Goal: Information Seeking & Learning: Learn about a topic

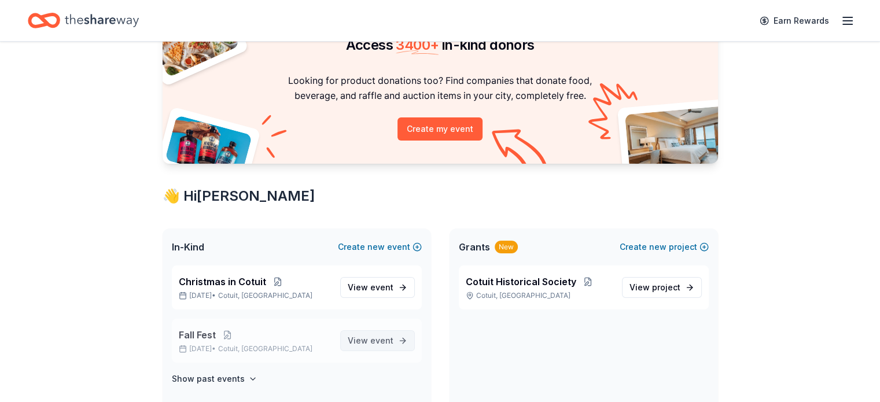
scroll to position [173, 0]
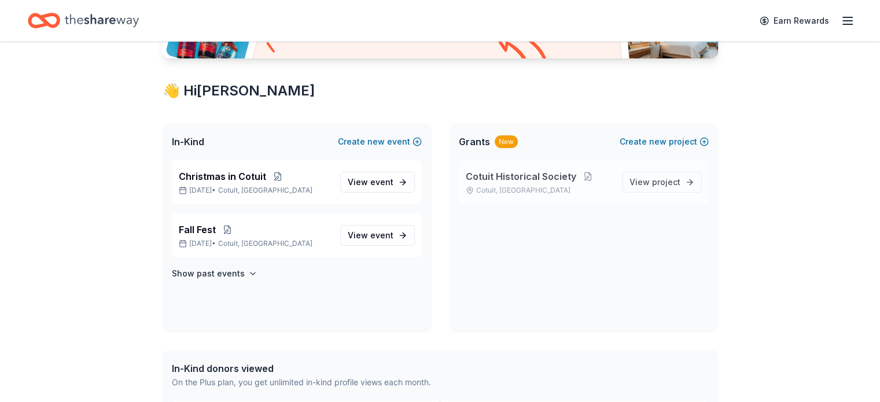
click at [539, 175] on span "Cotuit Historical Society" at bounding box center [521, 176] width 110 height 14
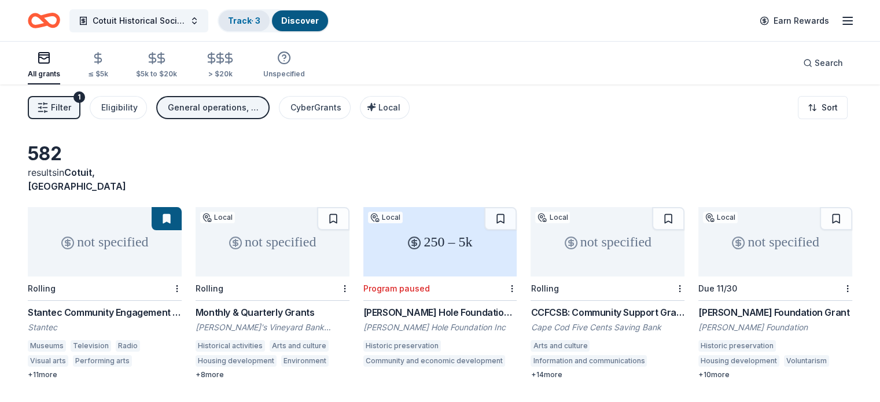
click at [260, 17] on link "Track · 3" at bounding box center [244, 21] width 32 height 10
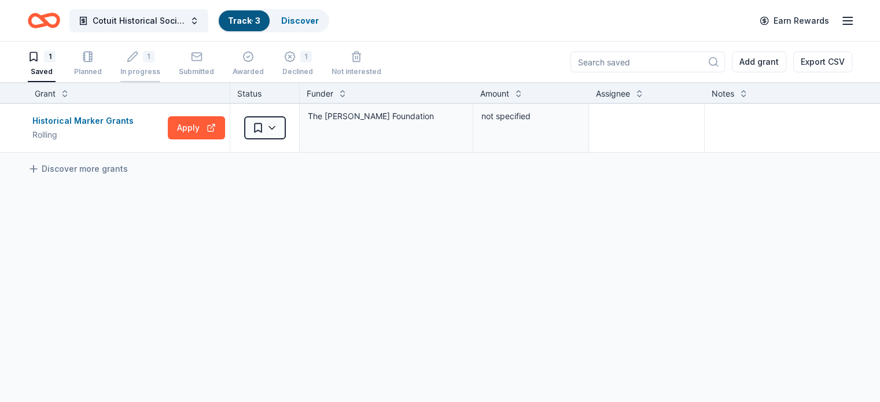
click at [154, 56] on div "1" at bounding box center [149, 57] width 12 height 12
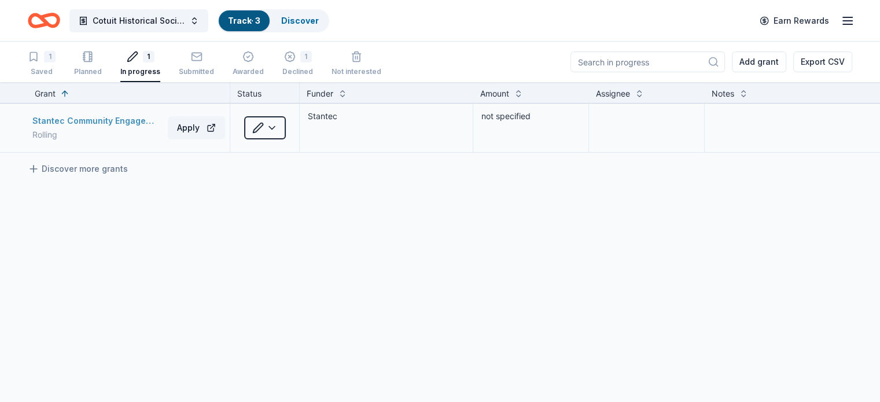
click at [139, 119] on div "Stantec Community Engagement Grant" at bounding box center [97, 121] width 131 height 14
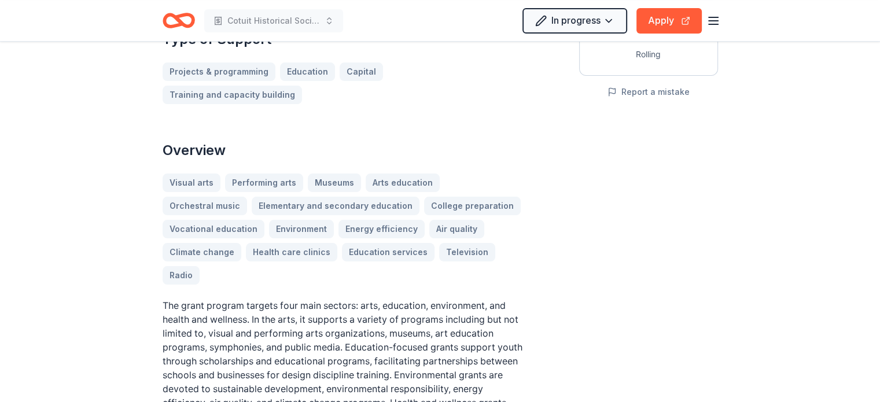
scroll to position [347, 0]
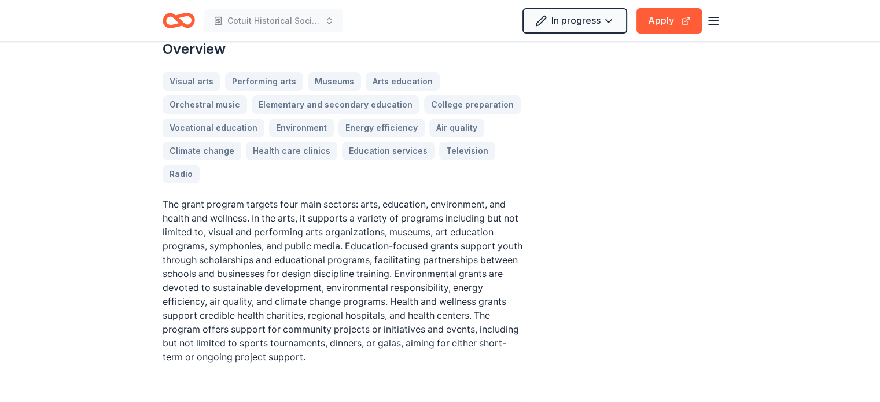
click at [414, 197] on p "The grant program targets four main sectors: arts, education, environment, and …" at bounding box center [342, 280] width 361 height 167
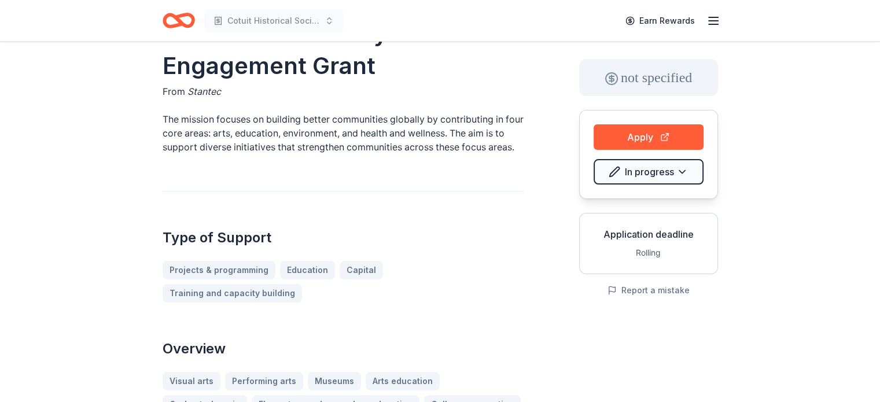
scroll to position [0, 0]
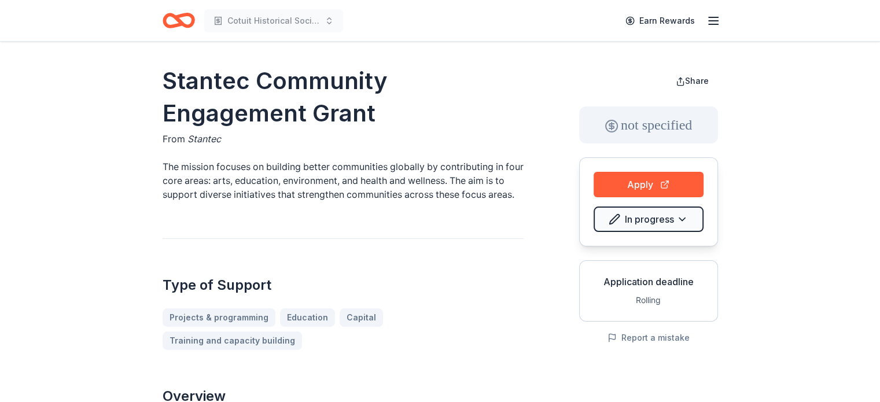
click at [183, 22] on icon "Home" at bounding box center [178, 20] width 32 height 27
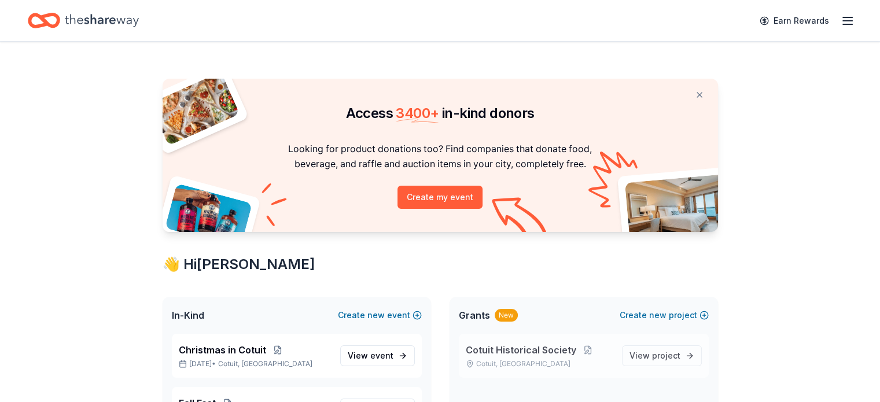
click at [522, 344] on span "Cotuit Historical Society" at bounding box center [521, 350] width 110 height 14
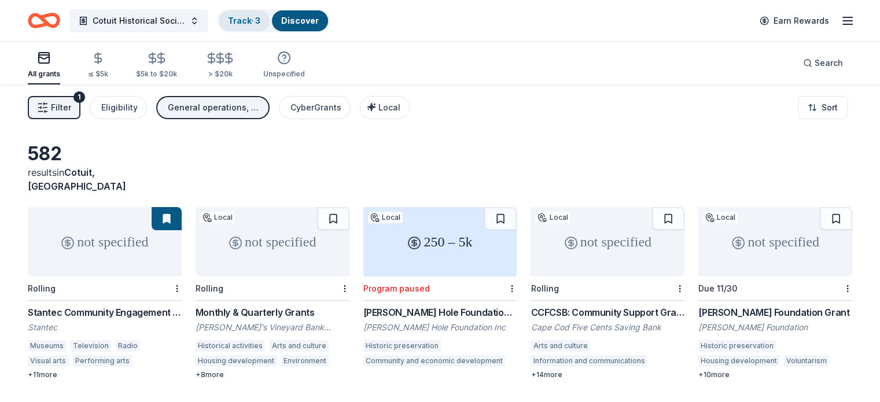
click at [260, 23] on link "Track · 3" at bounding box center [244, 21] width 32 height 10
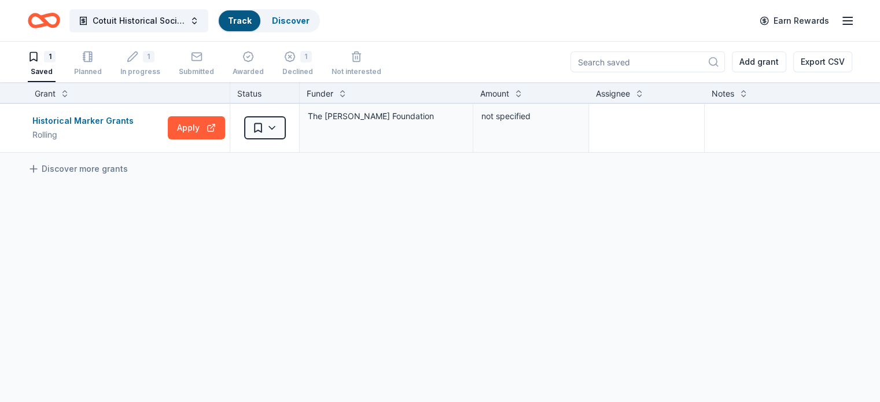
click at [56, 62] on div "1 Saved" at bounding box center [42, 63] width 28 height 25
click at [88, 120] on div "Historical Marker Grants" at bounding box center [85, 121] width 106 height 14
click at [840, 21] on icon "button" at bounding box center [847, 21] width 14 height 14
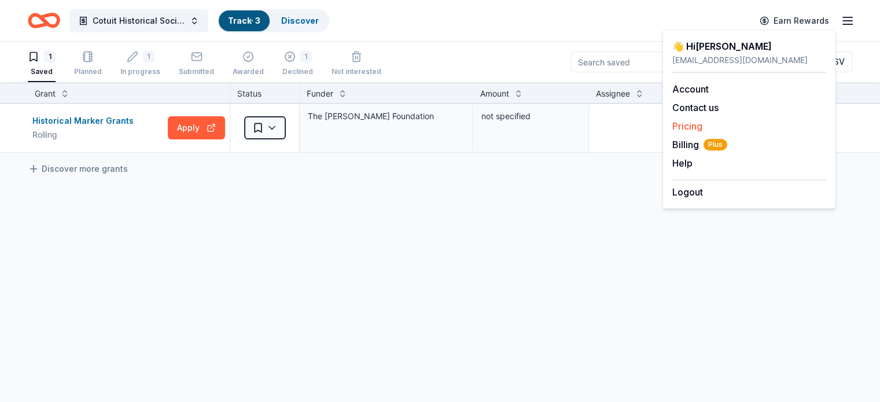
click at [687, 124] on link "Pricing" at bounding box center [687, 126] width 30 height 12
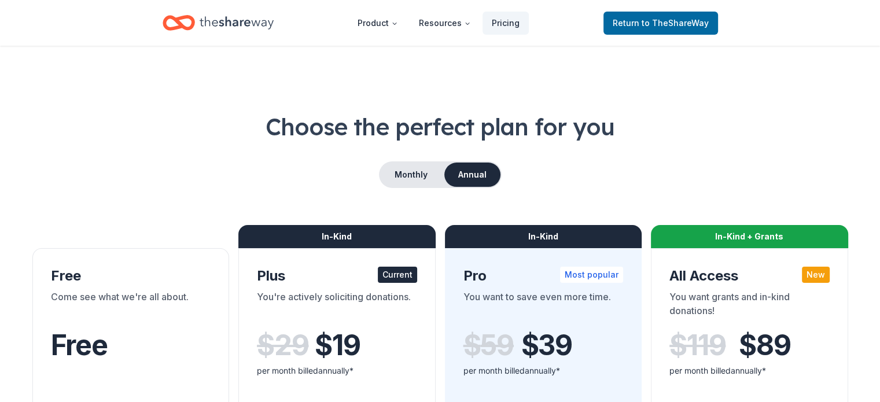
click at [205, 23] on icon "Home" at bounding box center [237, 23] width 74 height 24
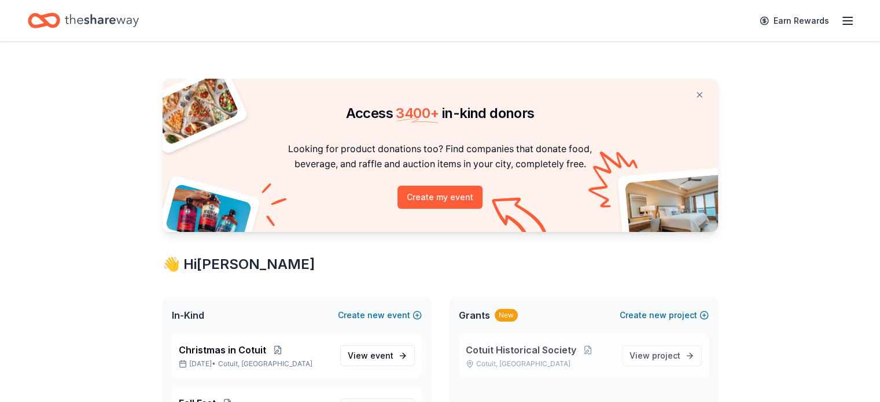
click at [531, 349] on span "Cotuit Historical Society" at bounding box center [521, 350] width 110 height 14
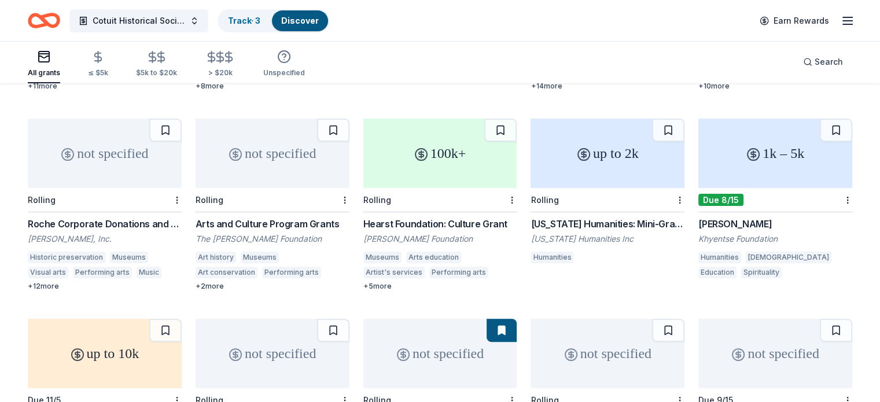
scroll to position [289, 0]
click at [276, 216] on div "Arts and Culture Program Grants" at bounding box center [272, 223] width 154 height 14
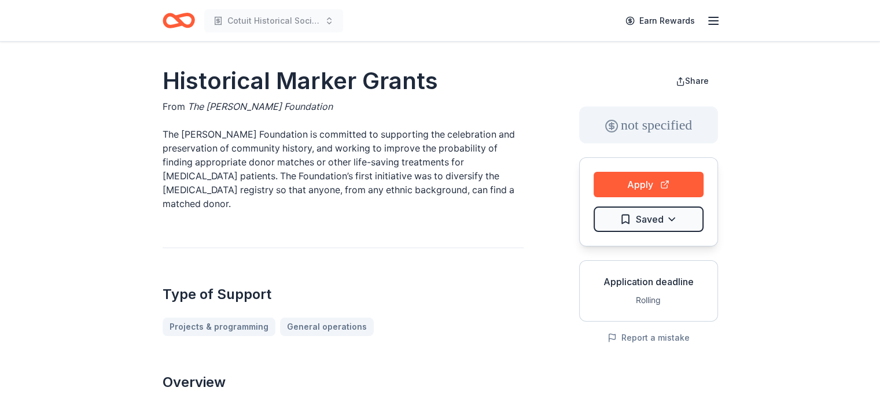
click at [183, 18] on icon "Home" at bounding box center [178, 20] width 32 height 27
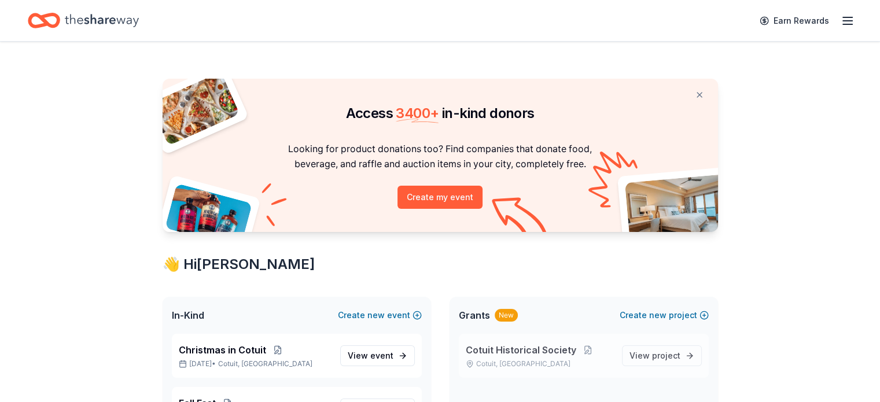
click at [507, 346] on span "Cotuit Historical Society" at bounding box center [521, 350] width 110 height 14
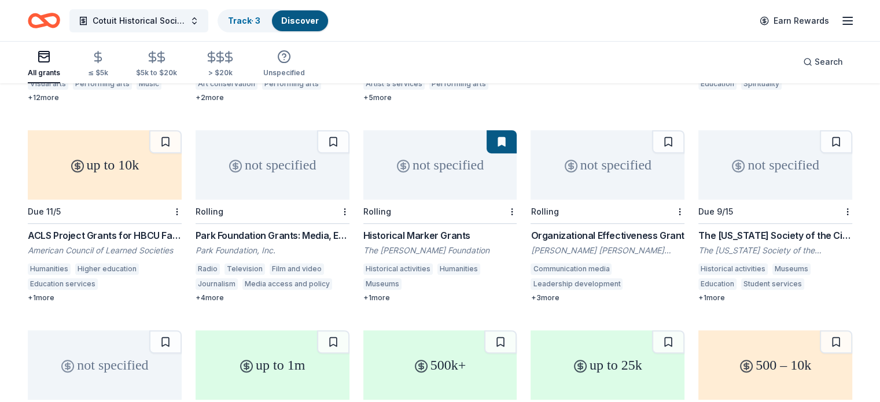
scroll to position [463, 0]
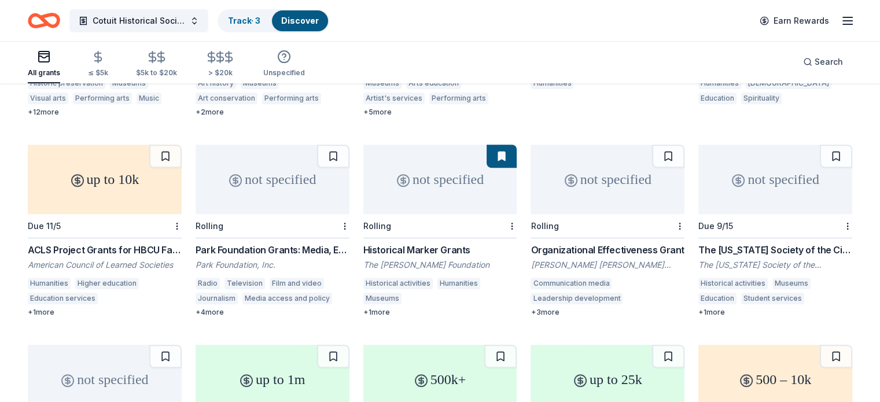
click at [780, 243] on div "The Massachusetts Society of the Cincinnati Grant" at bounding box center [775, 250] width 154 height 14
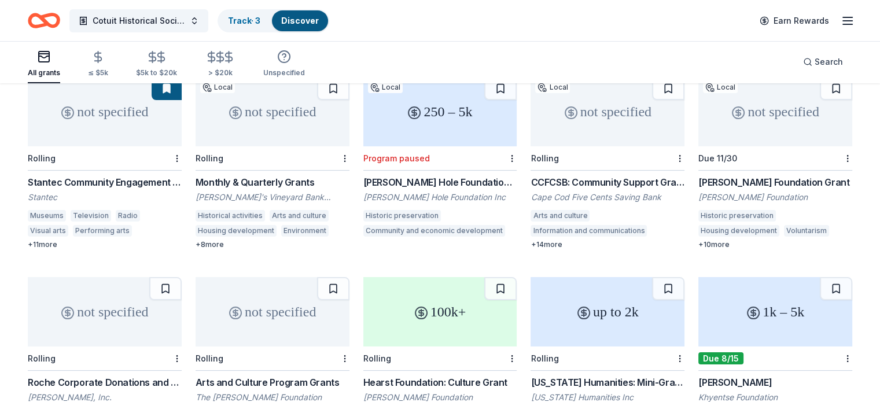
scroll to position [0, 0]
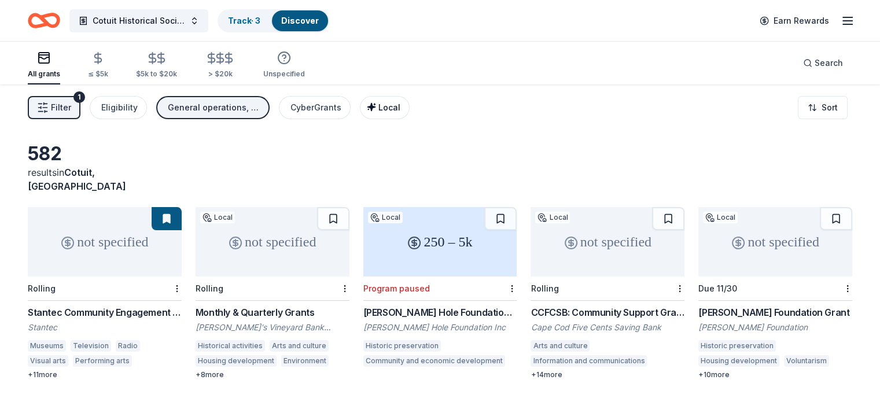
click at [400, 106] on span "Local" at bounding box center [389, 107] width 22 height 10
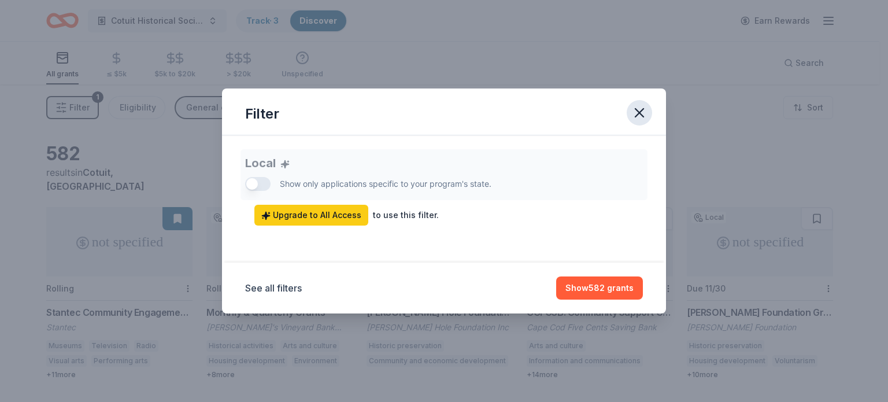
click at [638, 116] on icon "button" at bounding box center [639, 113] width 16 height 16
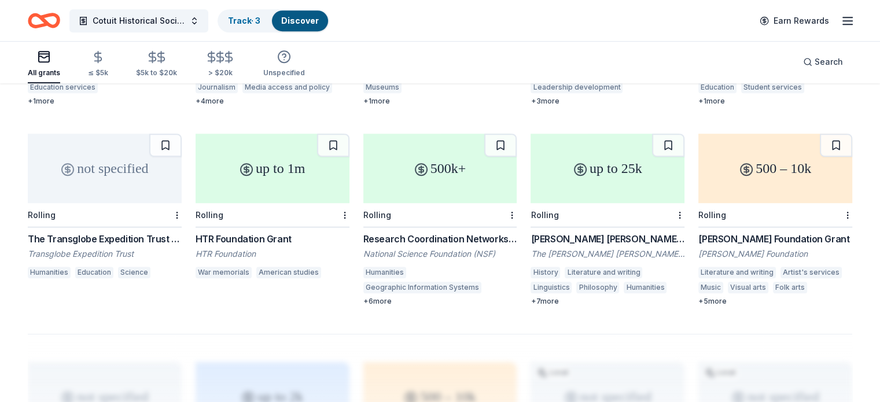
scroll to position [694, 0]
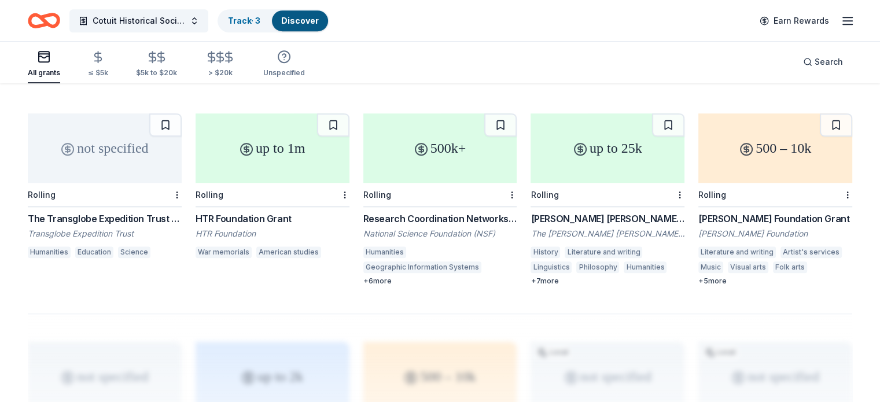
drag, startPoint x: 575, startPoint y: 203, endPoint x: 620, endPoint y: 34, distance: 174.8
click at [620, 34] on div "Cotuit Historical Society Track · 3 Discover Earn Rewards" at bounding box center [440, 20] width 880 height 41
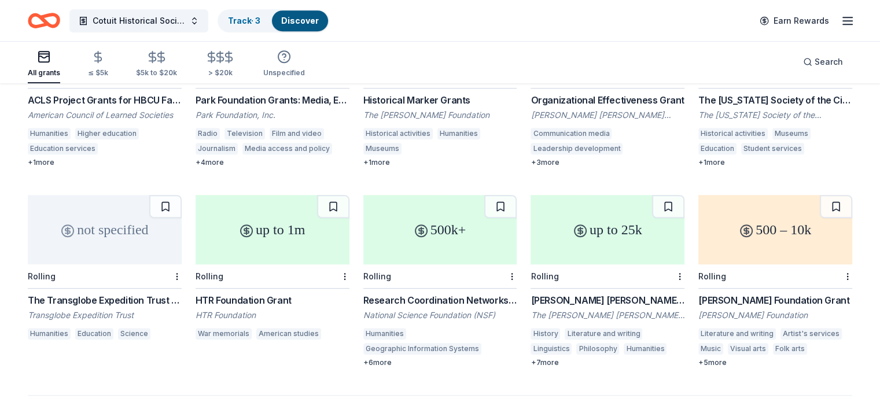
scroll to position [636, 0]
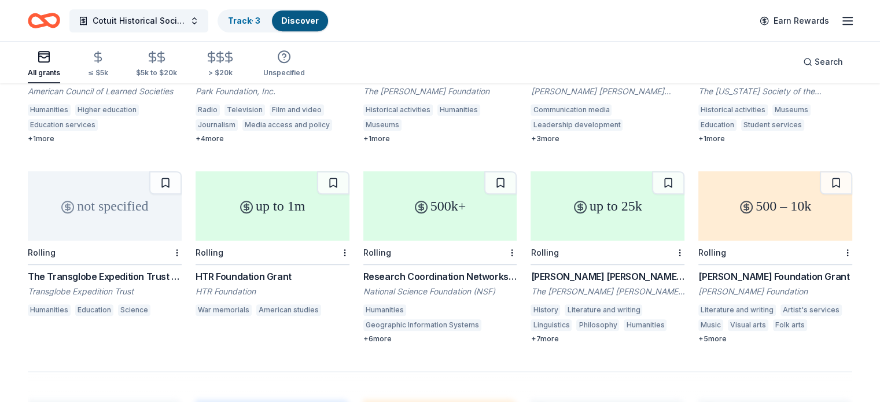
click at [382, 334] on div "+ 6 more" at bounding box center [440, 338] width 154 height 9
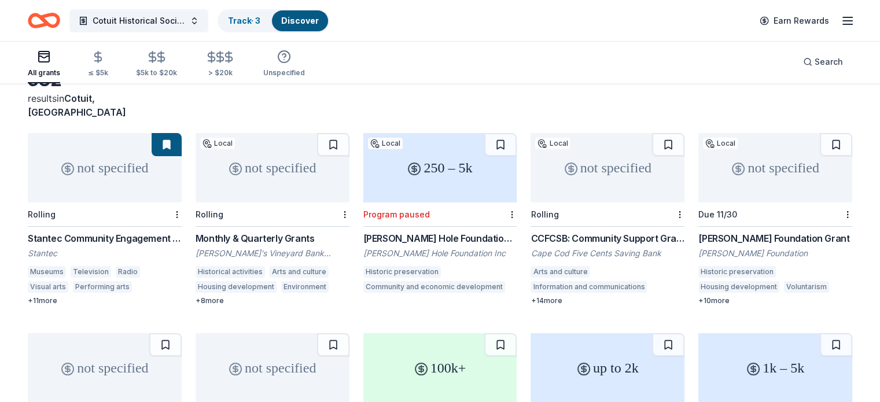
scroll to position [0, 0]
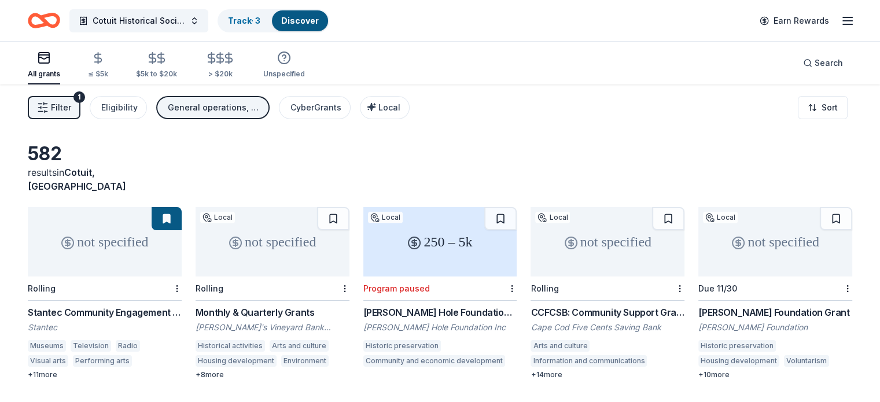
click at [840, 21] on icon "button" at bounding box center [847, 21] width 14 height 14
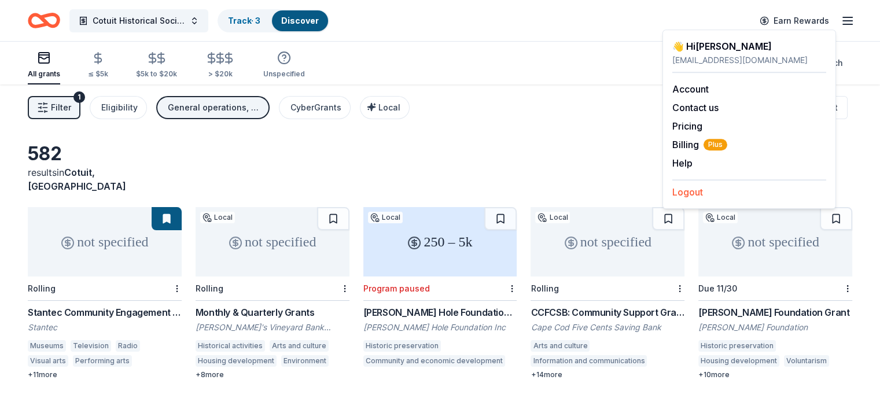
click at [696, 191] on button "Logout" at bounding box center [687, 192] width 31 height 14
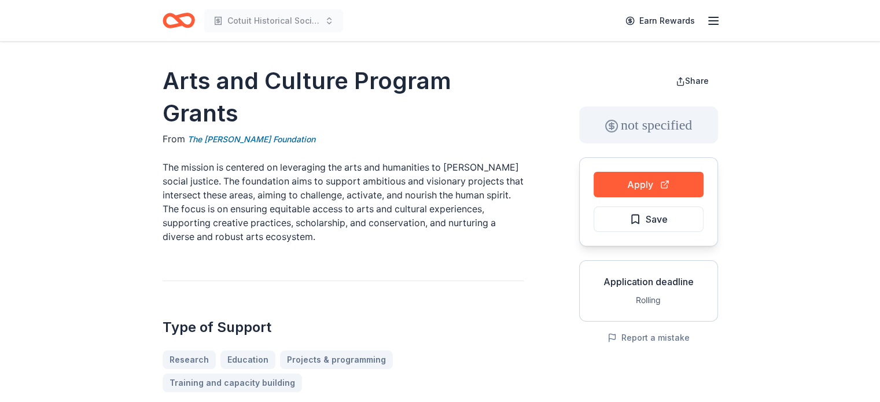
click at [187, 24] on icon "Home" at bounding box center [178, 20] width 32 height 27
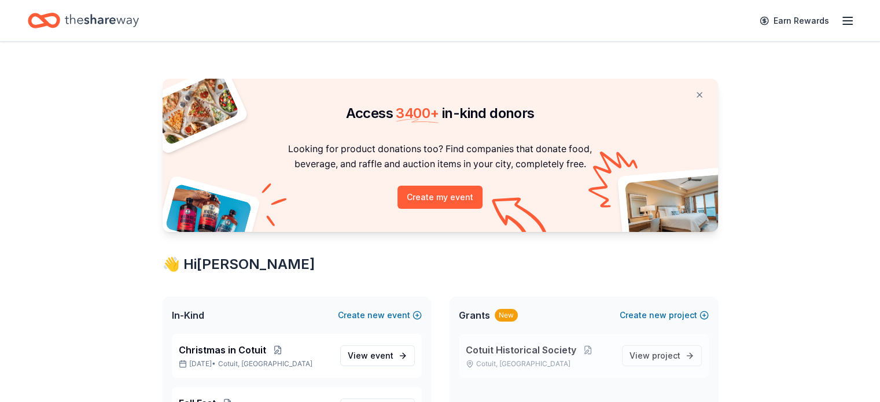
click at [509, 348] on span "Cotuit Historical Society" at bounding box center [521, 350] width 110 height 14
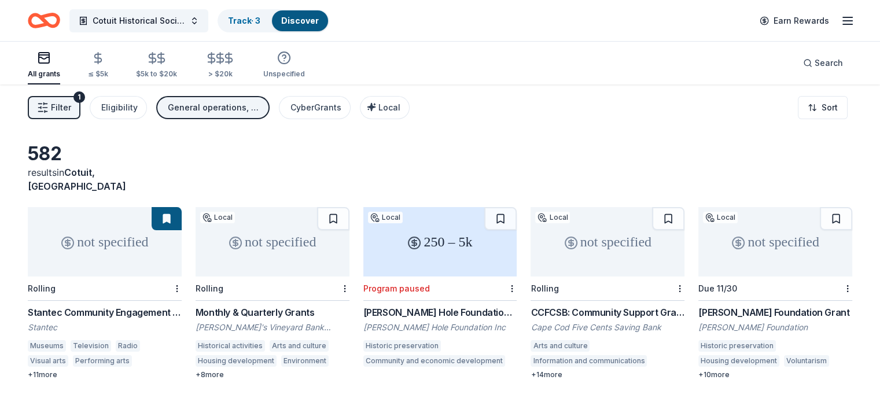
click at [775, 305] on div "Robinson-Broadhurst Foundation Grant" at bounding box center [775, 312] width 154 height 14
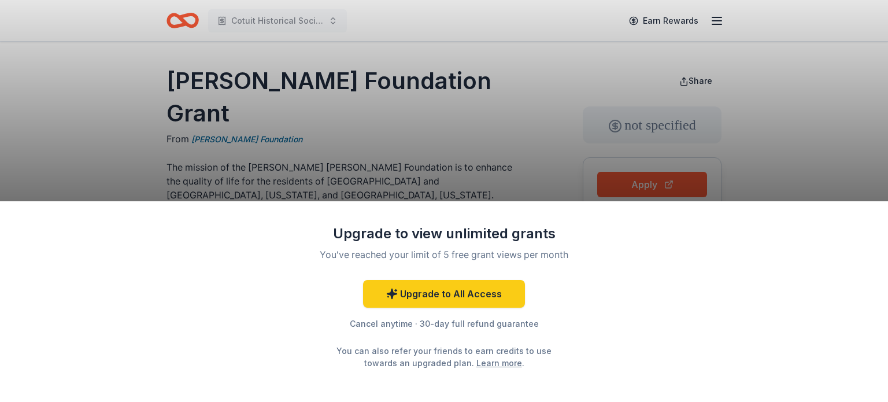
click at [444, 138] on div "Upgrade to view unlimited grants You've reached your limit of 5 free grant view…" at bounding box center [444, 201] width 888 height 402
drag, startPoint x: 356, startPoint y: 179, endPoint x: 363, endPoint y: 121, distance: 57.7
click at [363, 121] on div "Upgrade to view unlimited grants You've reached your limit of 5 free grant view…" at bounding box center [444, 201] width 888 height 402
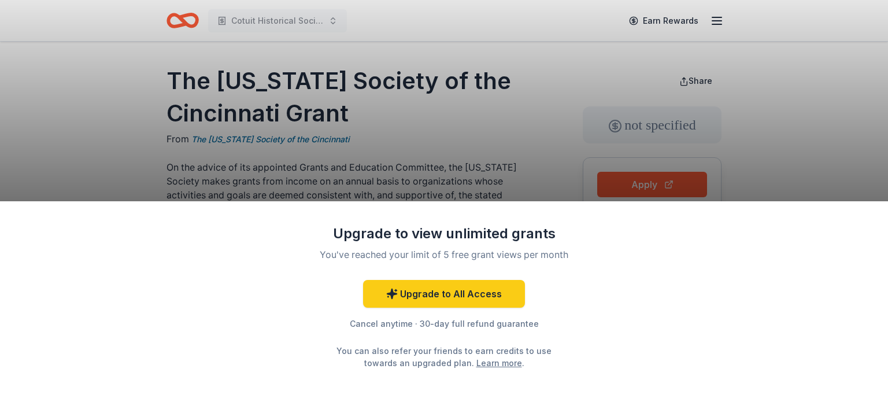
click at [183, 19] on div "Upgrade to view unlimited grants You've reached your limit of 5 free grant view…" at bounding box center [444, 201] width 888 height 402
click at [176, 21] on div "Upgrade to view unlimited grants You've reached your limit of 5 free grant view…" at bounding box center [444, 201] width 888 height 402
click at [180, 13] on div "Upgrade to view unlimited grants You've reached your limit of 5 free grant view…" at bounding box center [444, 201] width 888 height 402
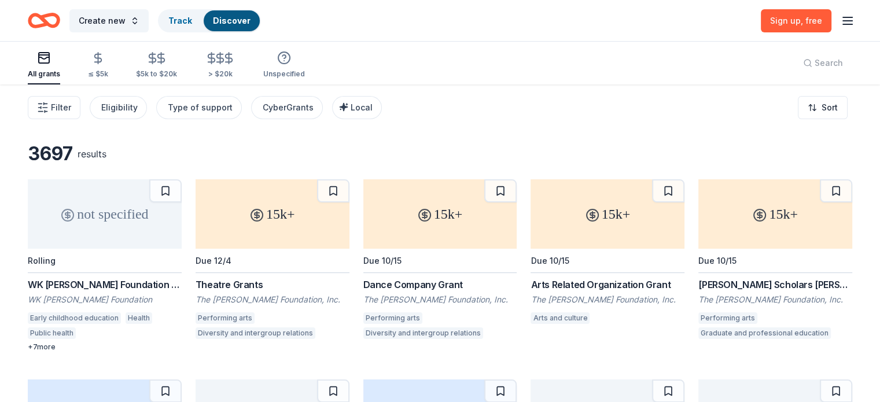
click at [840, 25] on icon "button" at bounding box center [847, 21] width 14 height 14
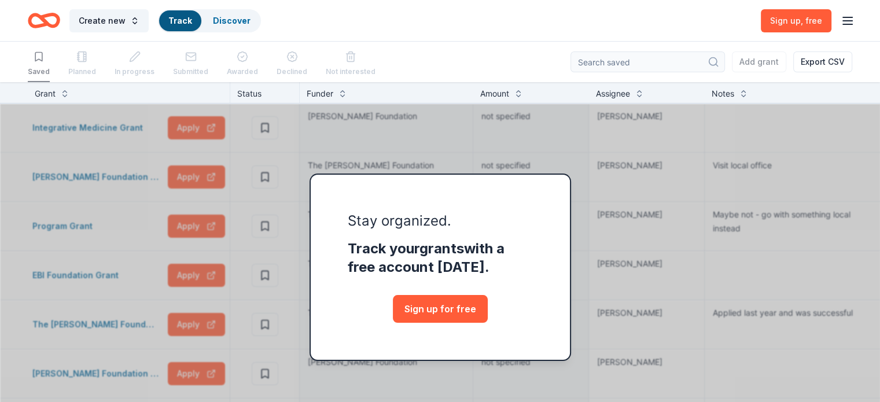
click at [530, 46] on div "Saved Planned In progress Submitted Awarded Declined Not interested Add grant E…" at bounding box center [440, 62] width 824 height 40
drag, startPoint x: 353, startPoint y: 51, endPoint x: 364, endPoint y: 45, distance: 12.2
click at [356, 48] on div "Not interested" at bounding box center [351, 64] width 50 height 36
